Goal: Information Seeking & Learning: Learn about a topic

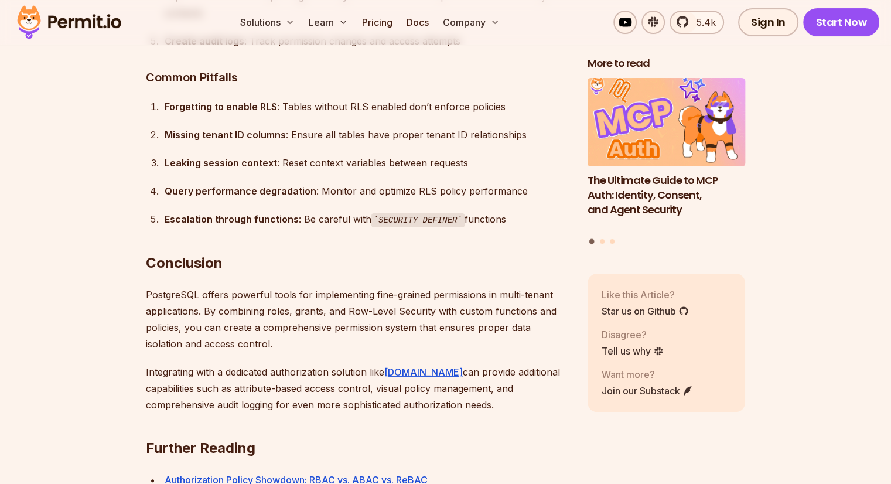
scroll to position [9114, 0]
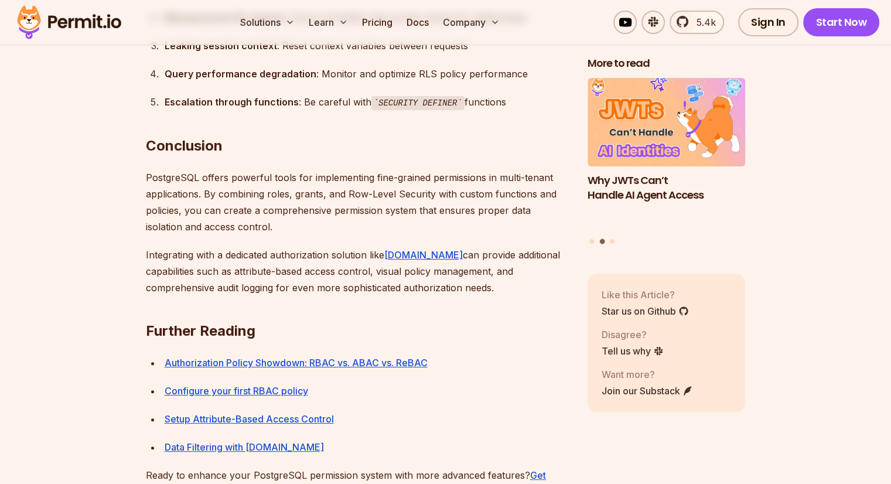
drag, startPoint x: 309, startPoint y: 368, endPoint x: 374, endPoint y: 378, distance: 65.7
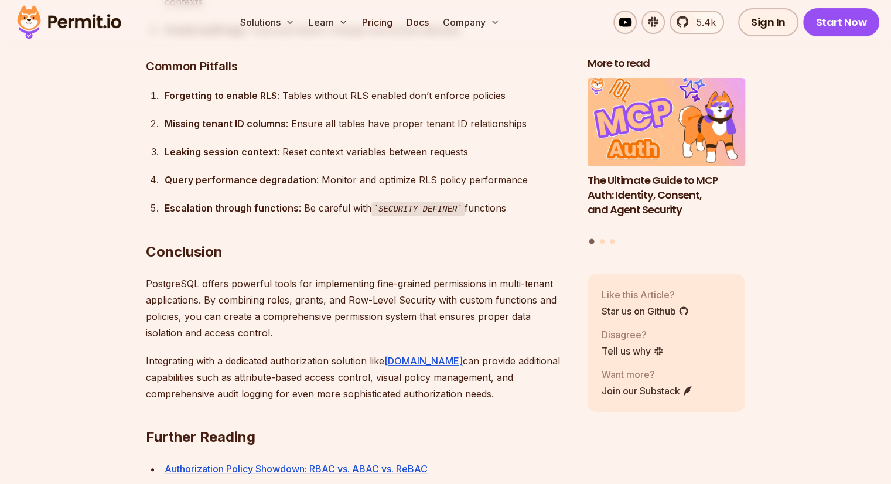
scroll to position [9114, 0]
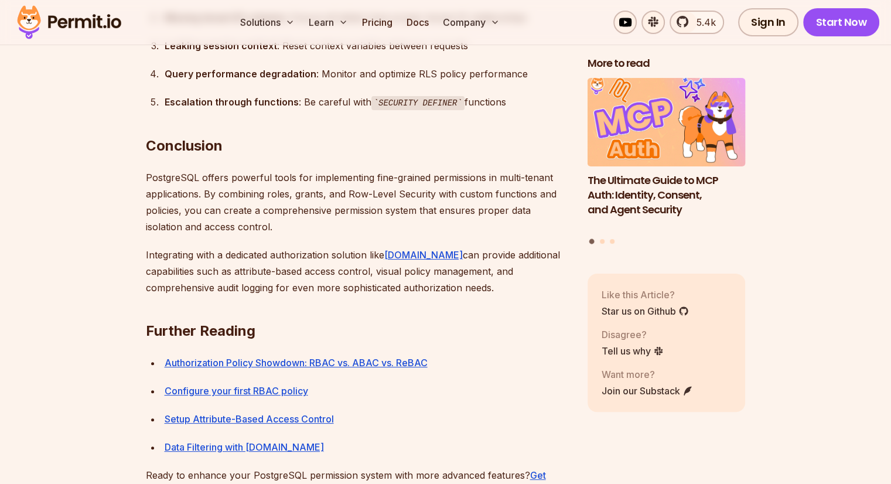
drag, startPoint x: 393, startPoint y: 347, endPoint x: 356, endPoint y: 318, distance: 47.1
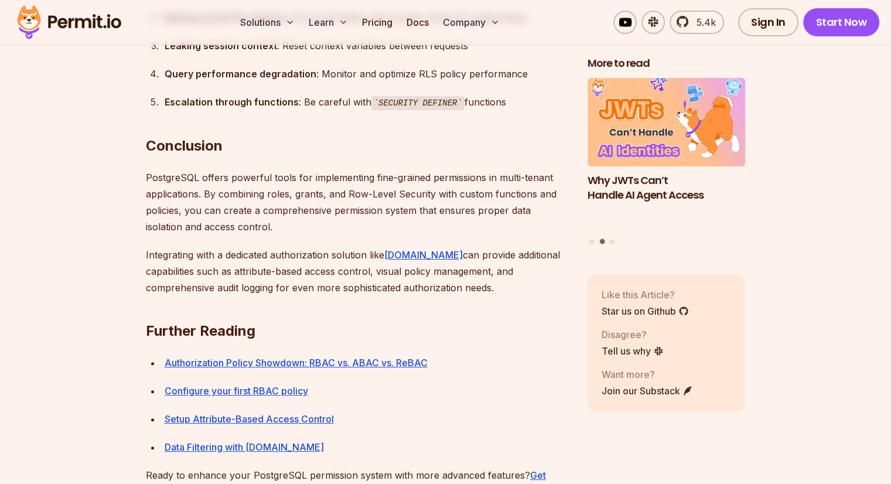
copy code "set_current_organization_id"
